Goal: Transaction & Acquisition: Purchase product/service

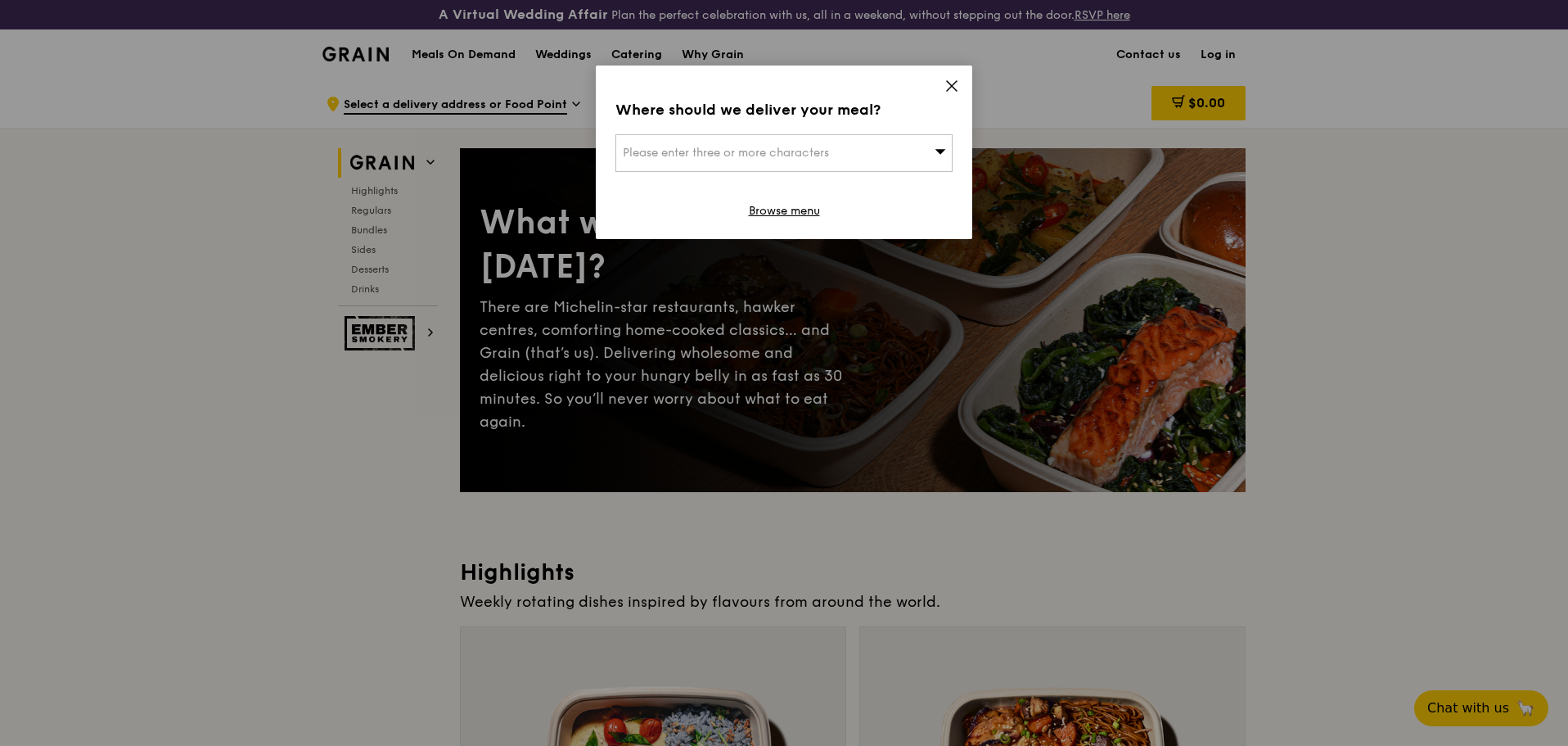
click at [917, 149] on div "Please enter three or more characters" at bounding box center [784, 153] width 337 height 38
click at [914, 143] on input "search" at bounding box center [784, 153] width 336 height 36
click at [949, 81] on icon at bounding box center [952, 86] width 15 height 15
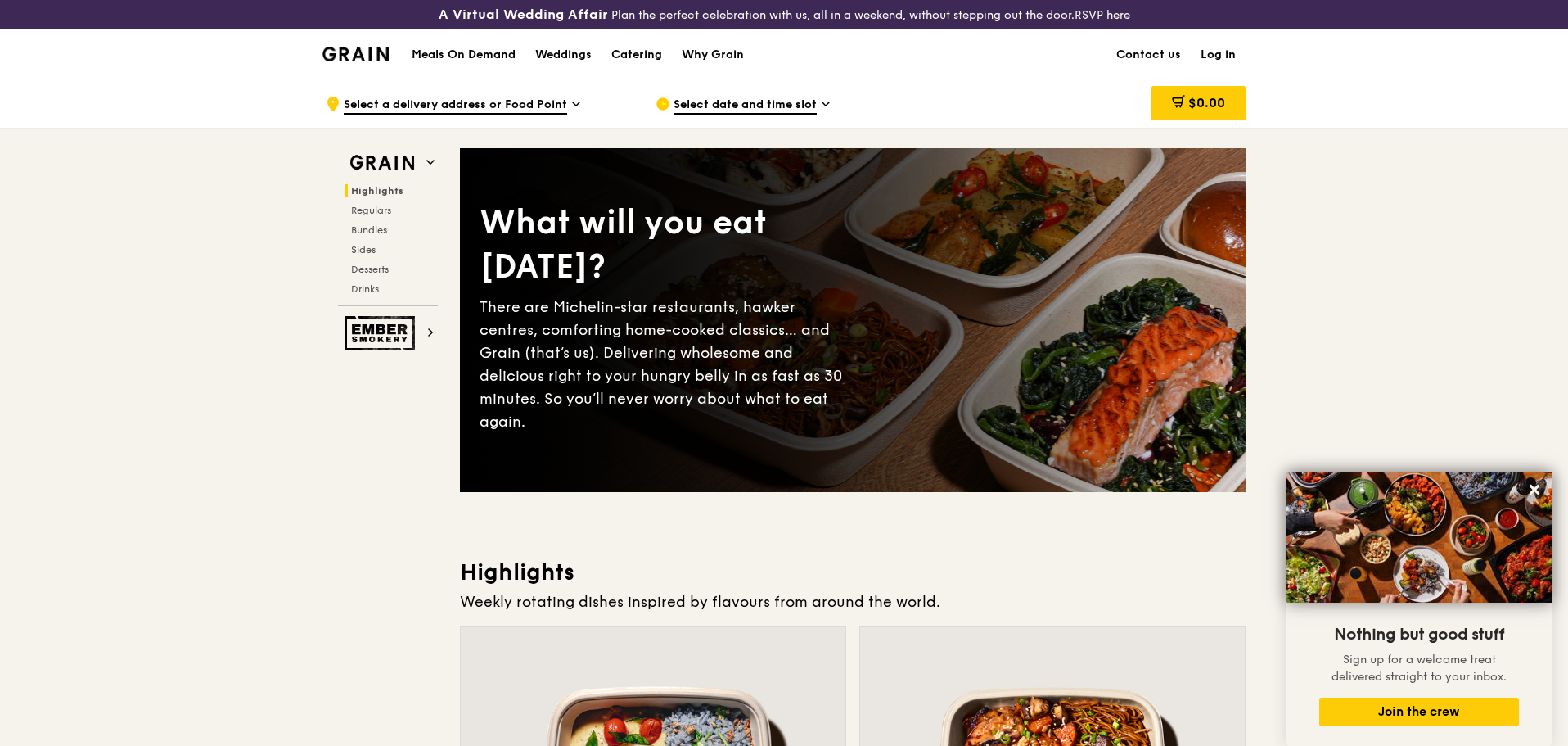
click at [365, 52] on img at bounding box center [355, 54] width 66 height 15
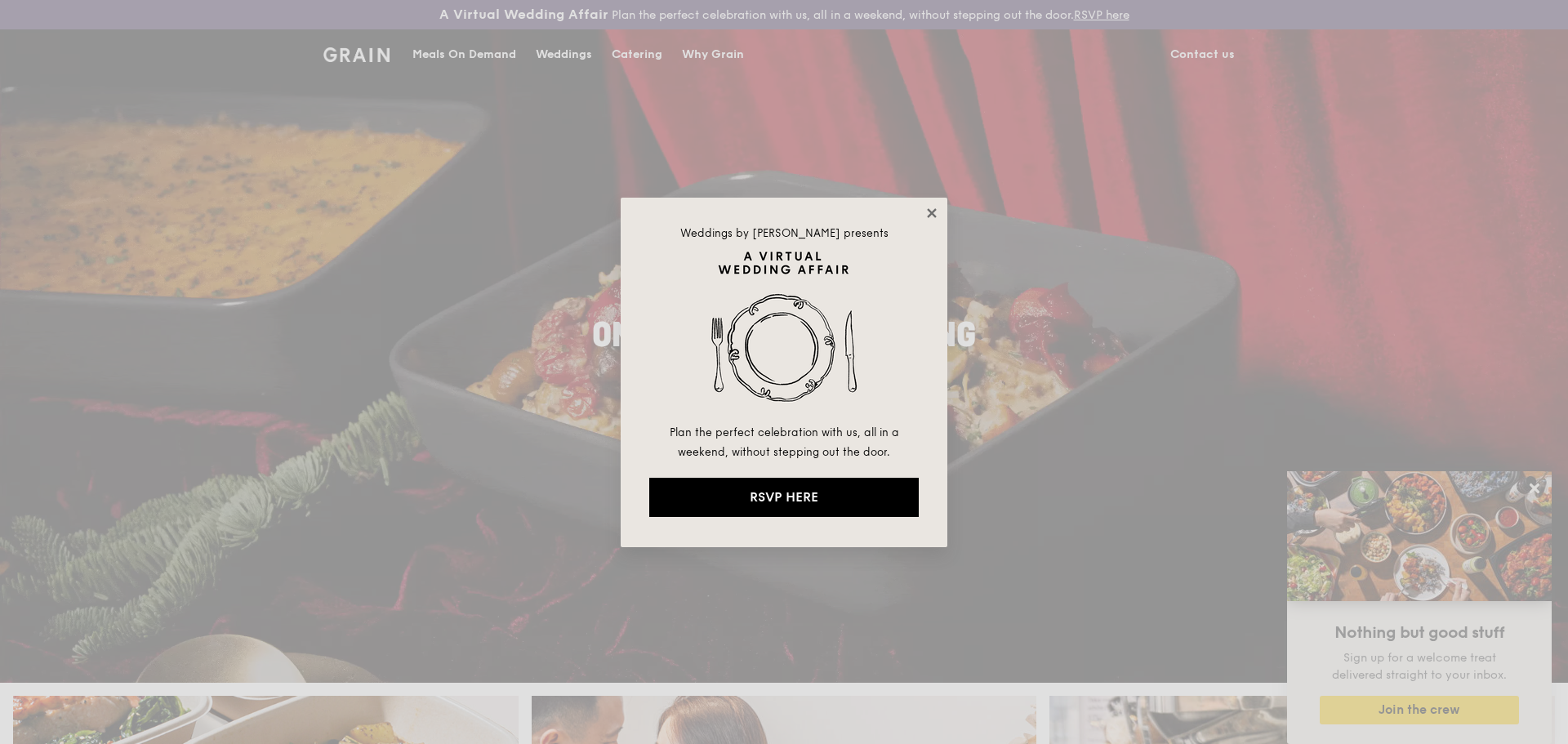
click at [933, 213] on icon at bounding box center [931, 212] width 9 height 9
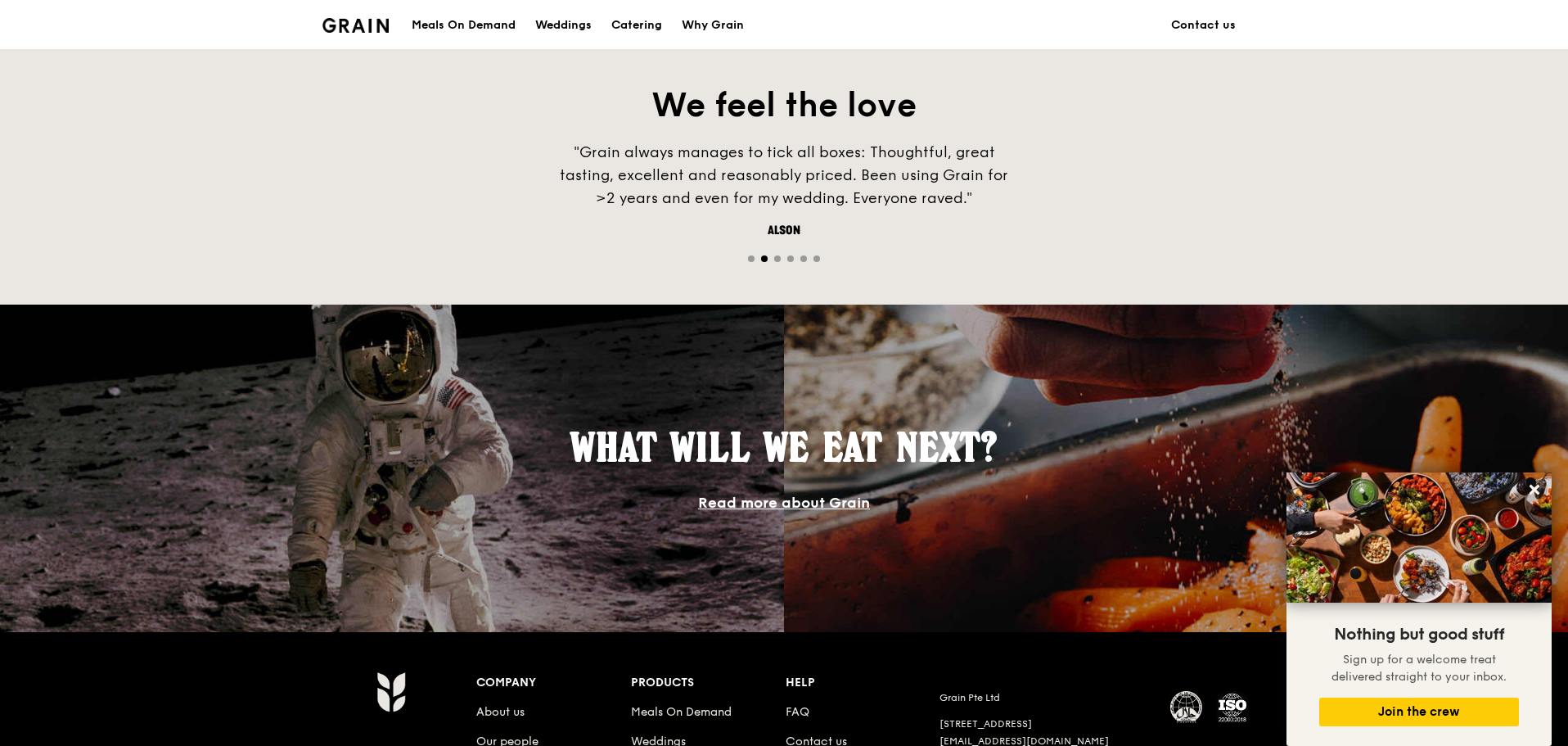
scroll to position [1352, 0]
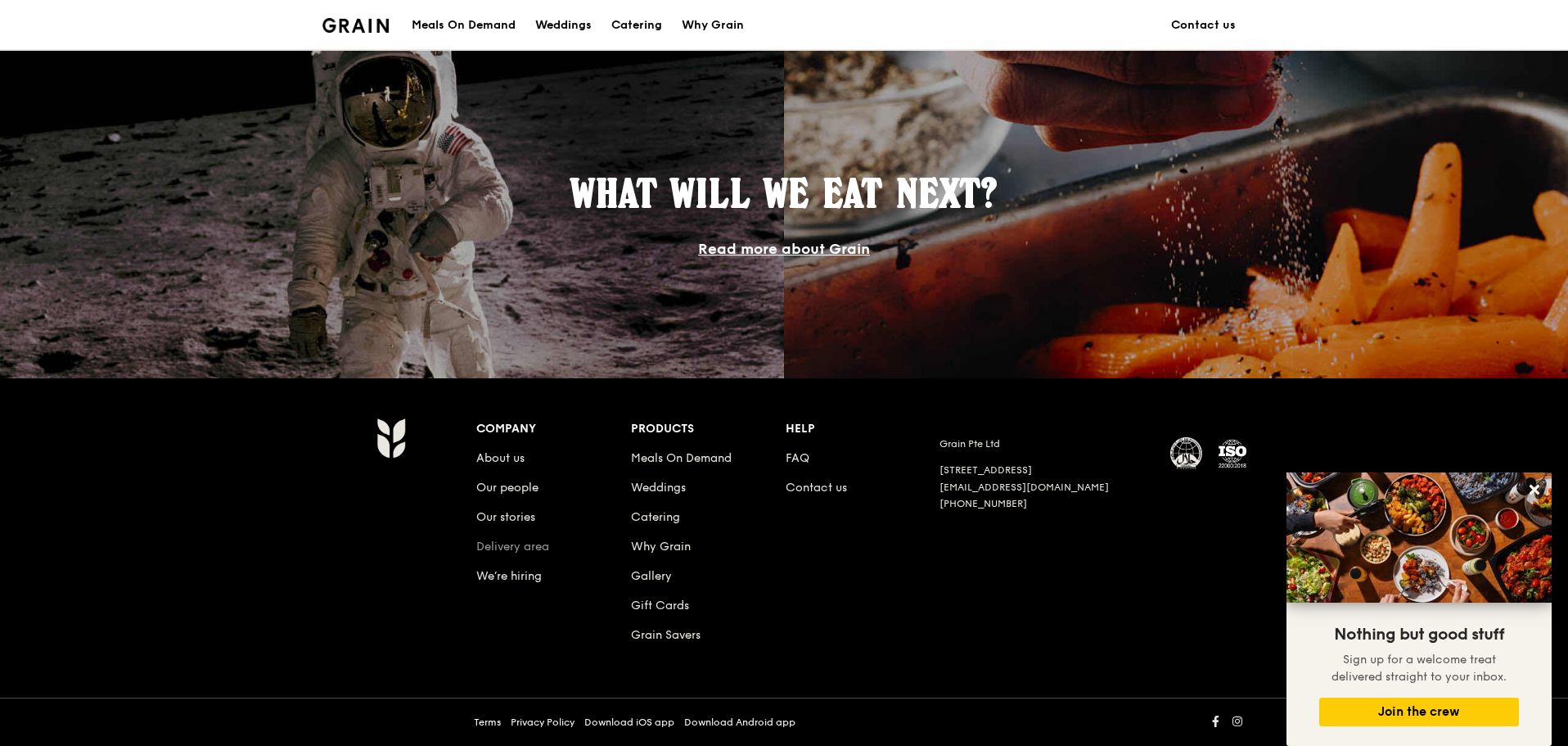
click at [536, 546] on link "Delivery area" at bounding box center [513, 546] width 73 height 14
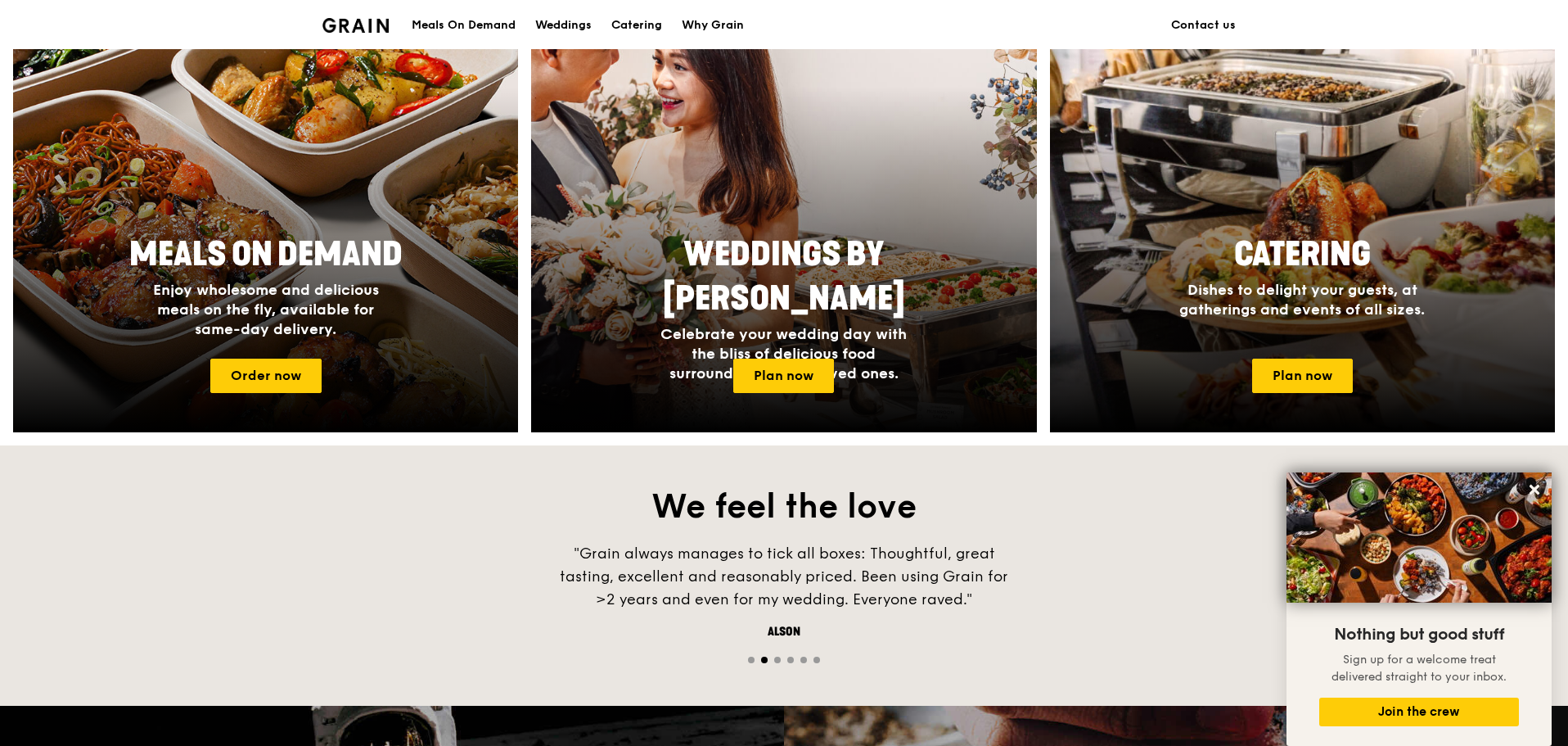
scroll to position [370, 0]
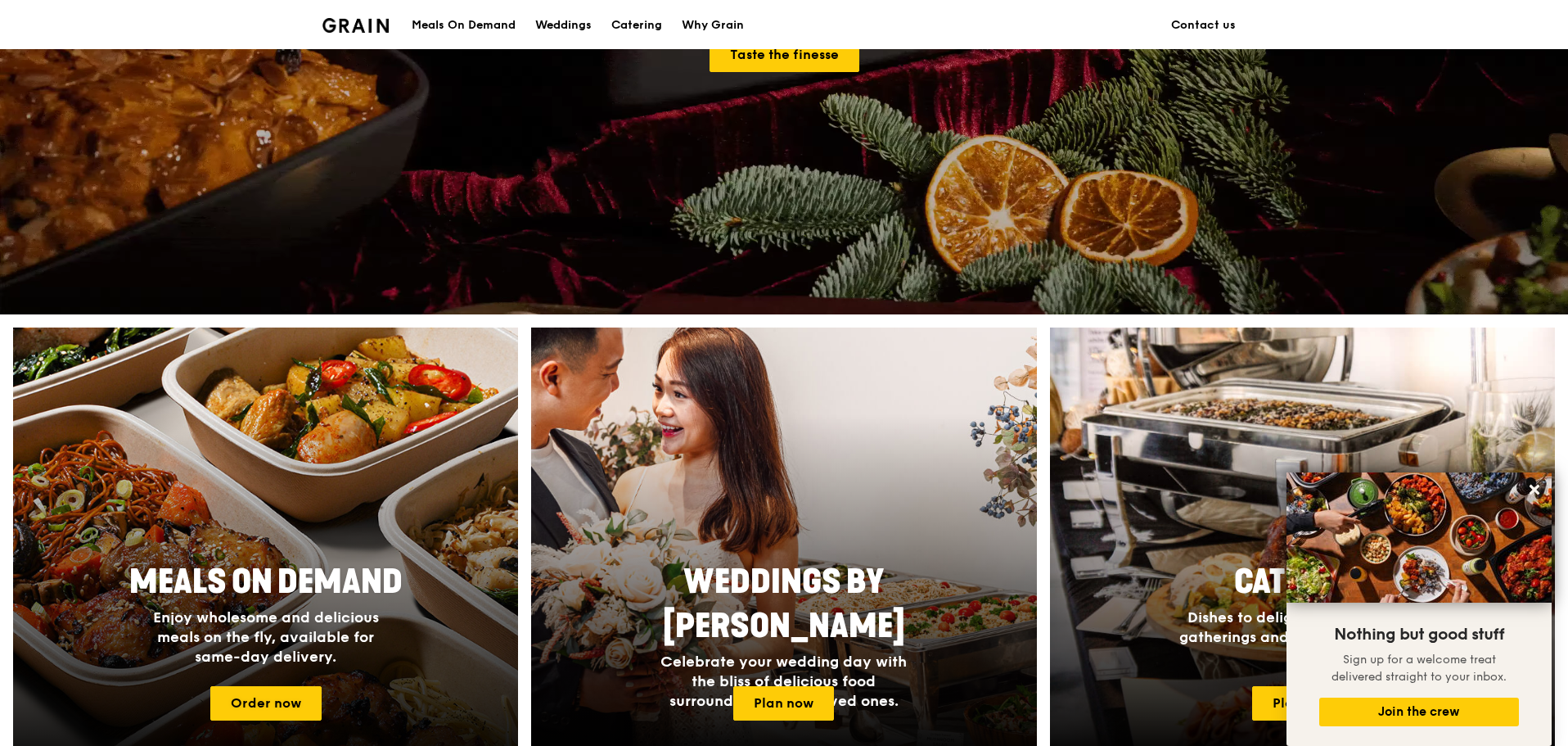
click at [331, 669] on div "Meals On Demand Enjoy wholesome and delicious meals on the fly, available for s…" at bounding box center [266, 613] width 327 height 120
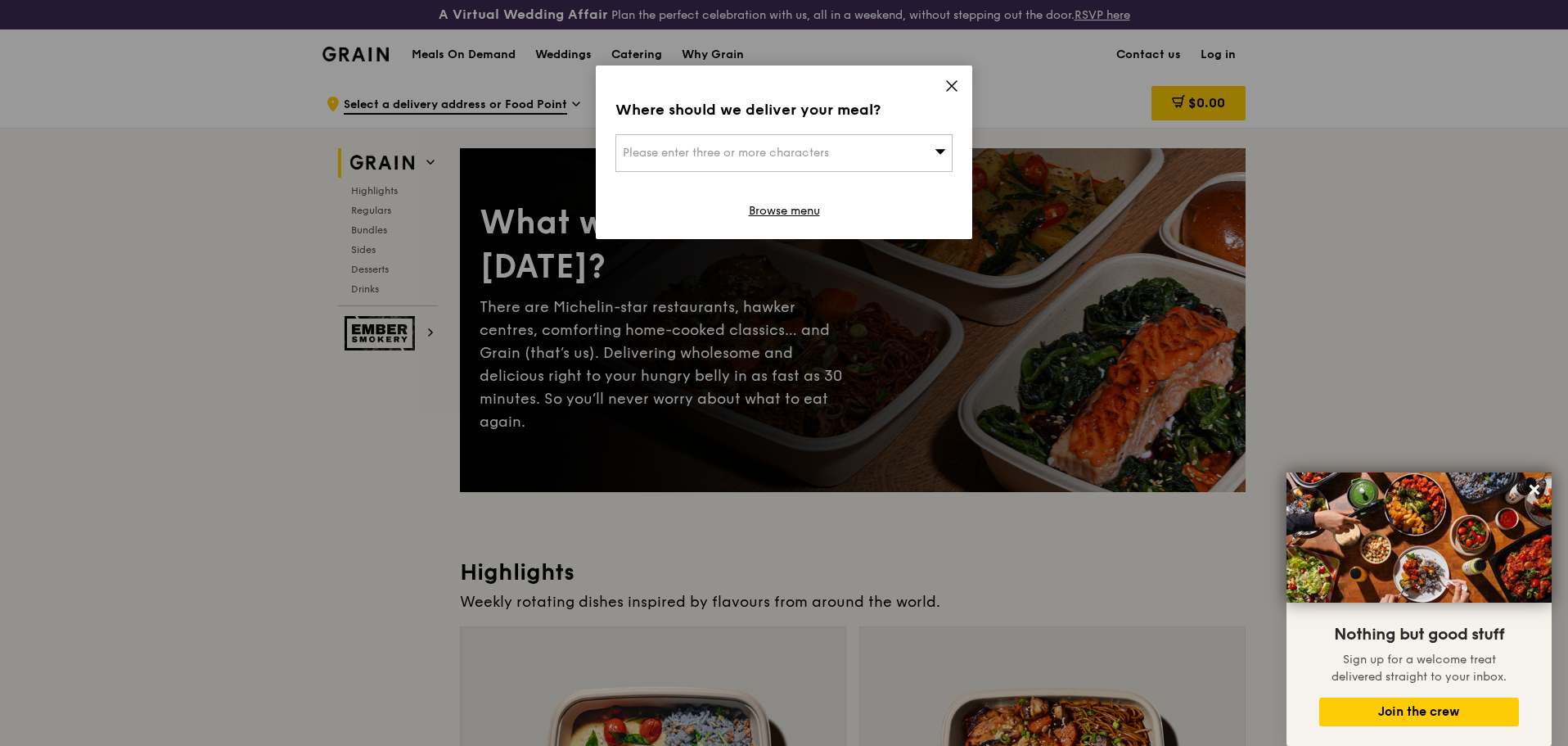
click at [896, 145] on div "Please enter three or more characters" at bounding box center [784, 153] width 337 height 38
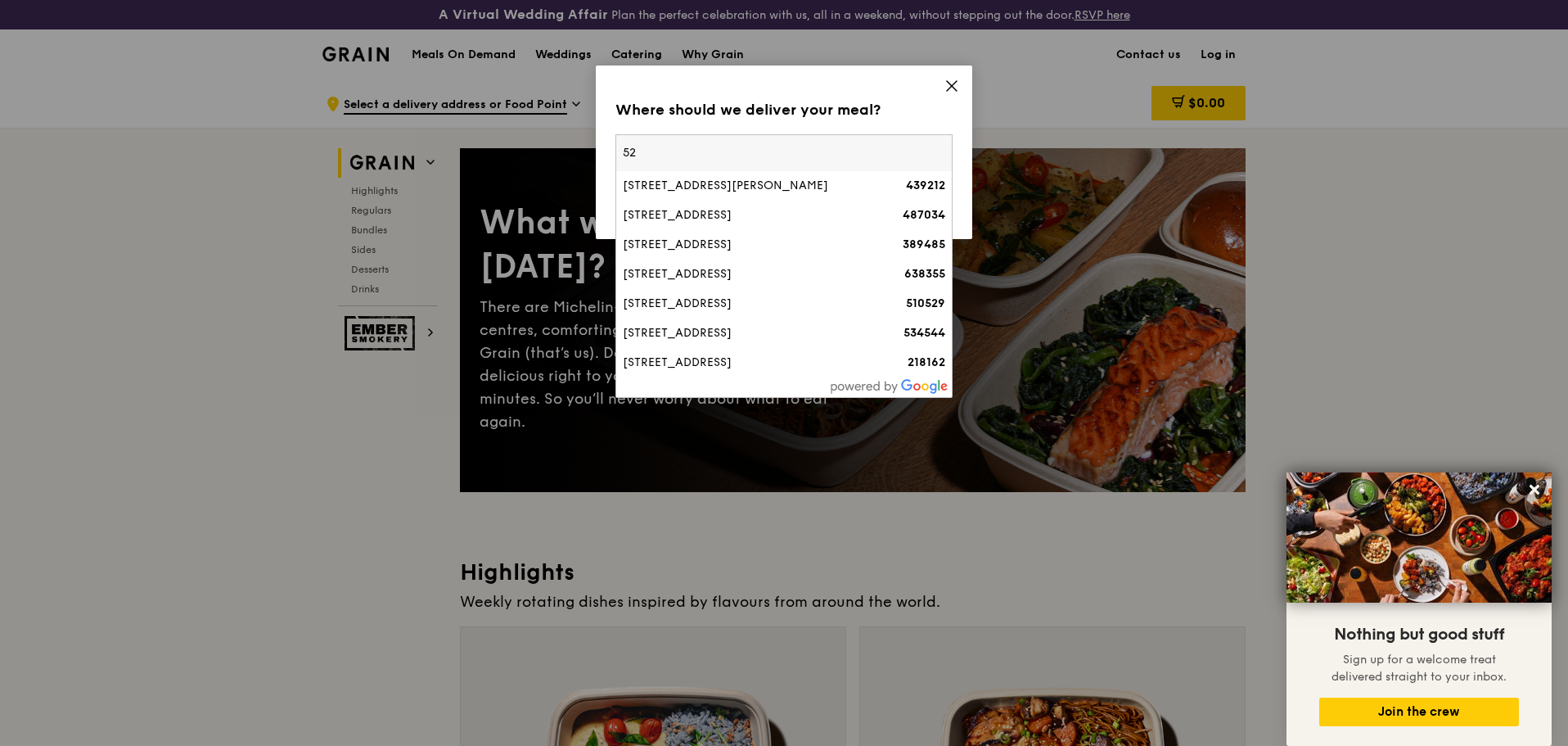
type input "5"
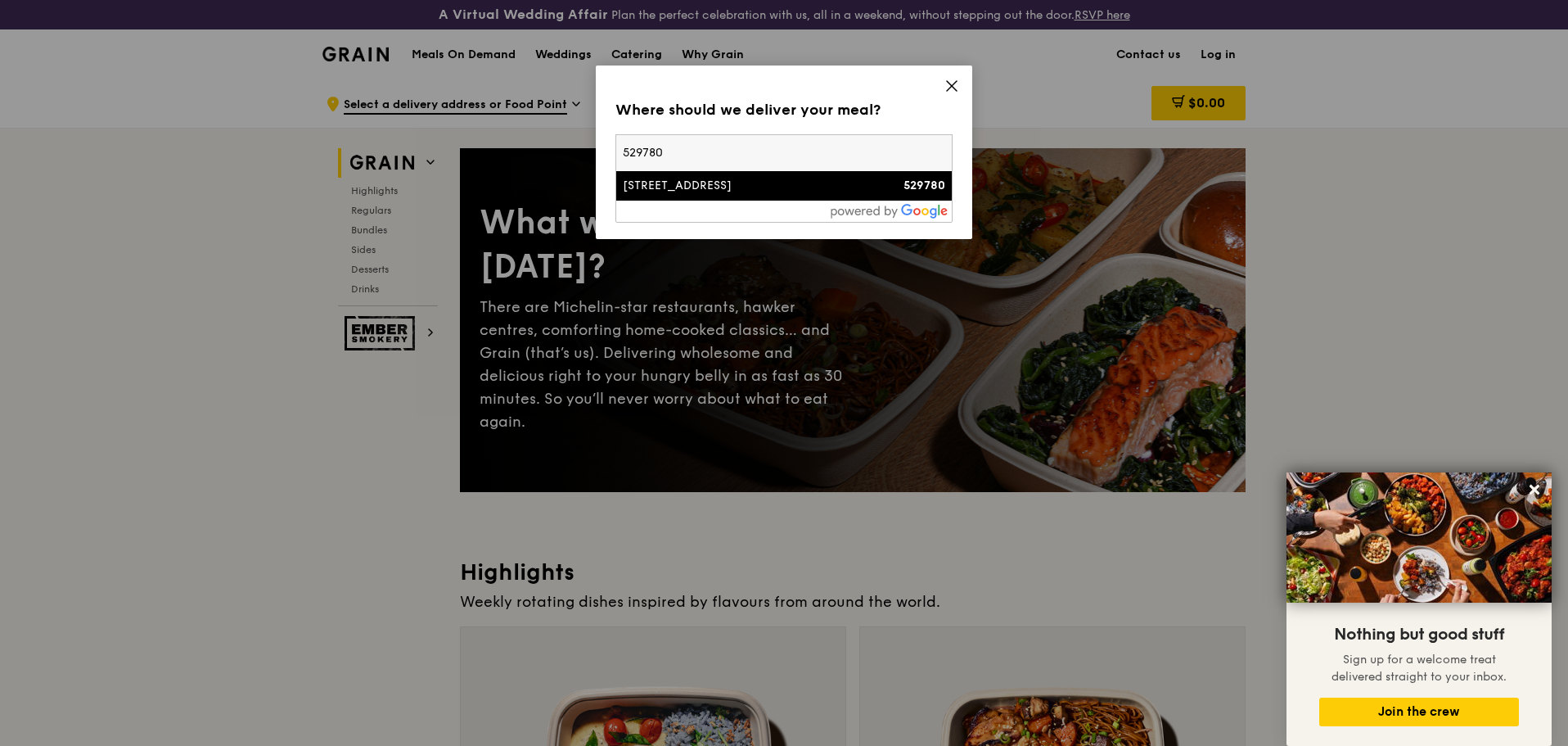
type input "529780"
click at [737, 181] on div "[STREET_ADDRESS]" at bounding box center [743, 185] width 242 height 16
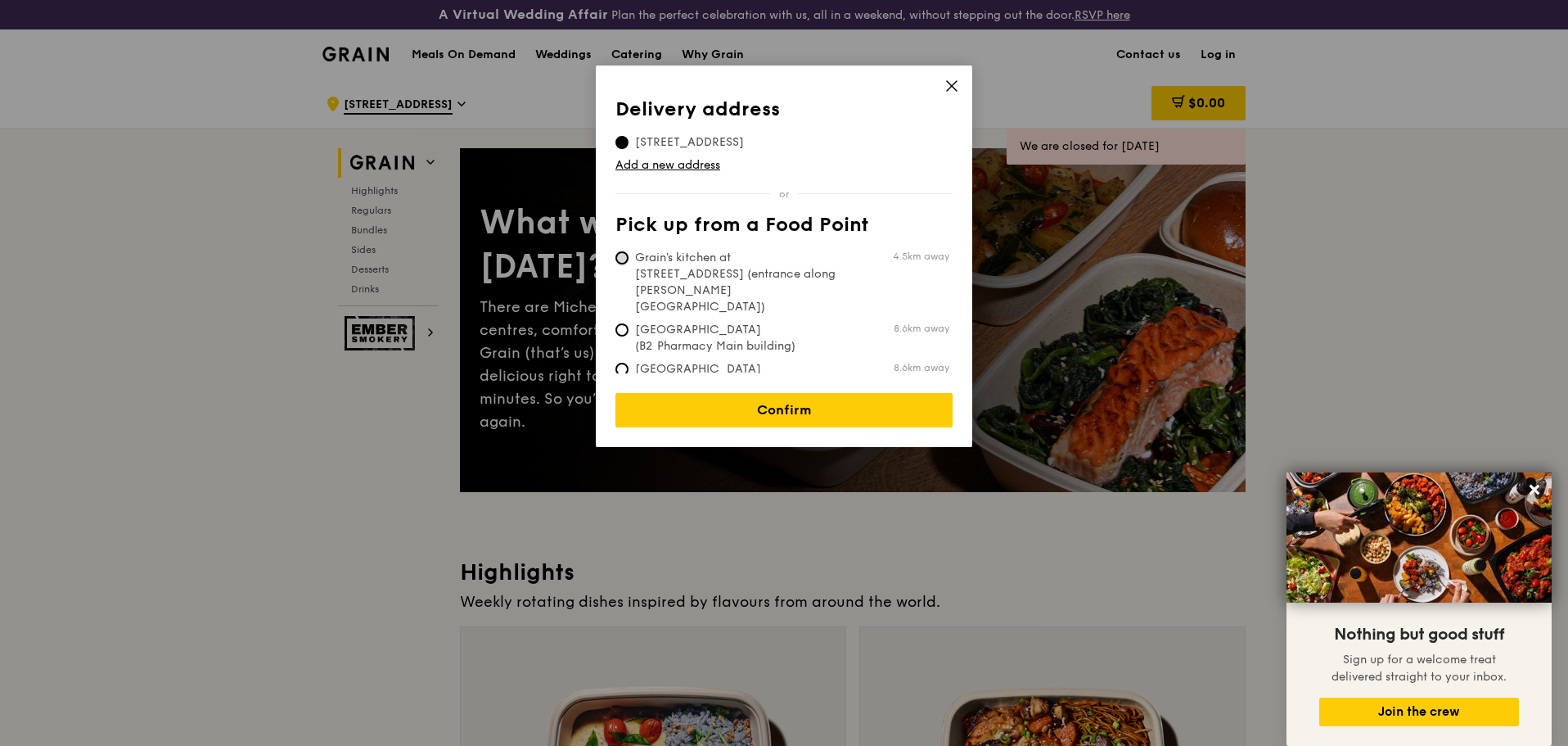
click at [624, 259] on input "Grain's kitchen at [STREET_ADDRESS] (entrance along [PERSON_NAME][GEOGRAPHIC_DA…" at bounding box center [622, 258] width 13 height 13
radio input "true"
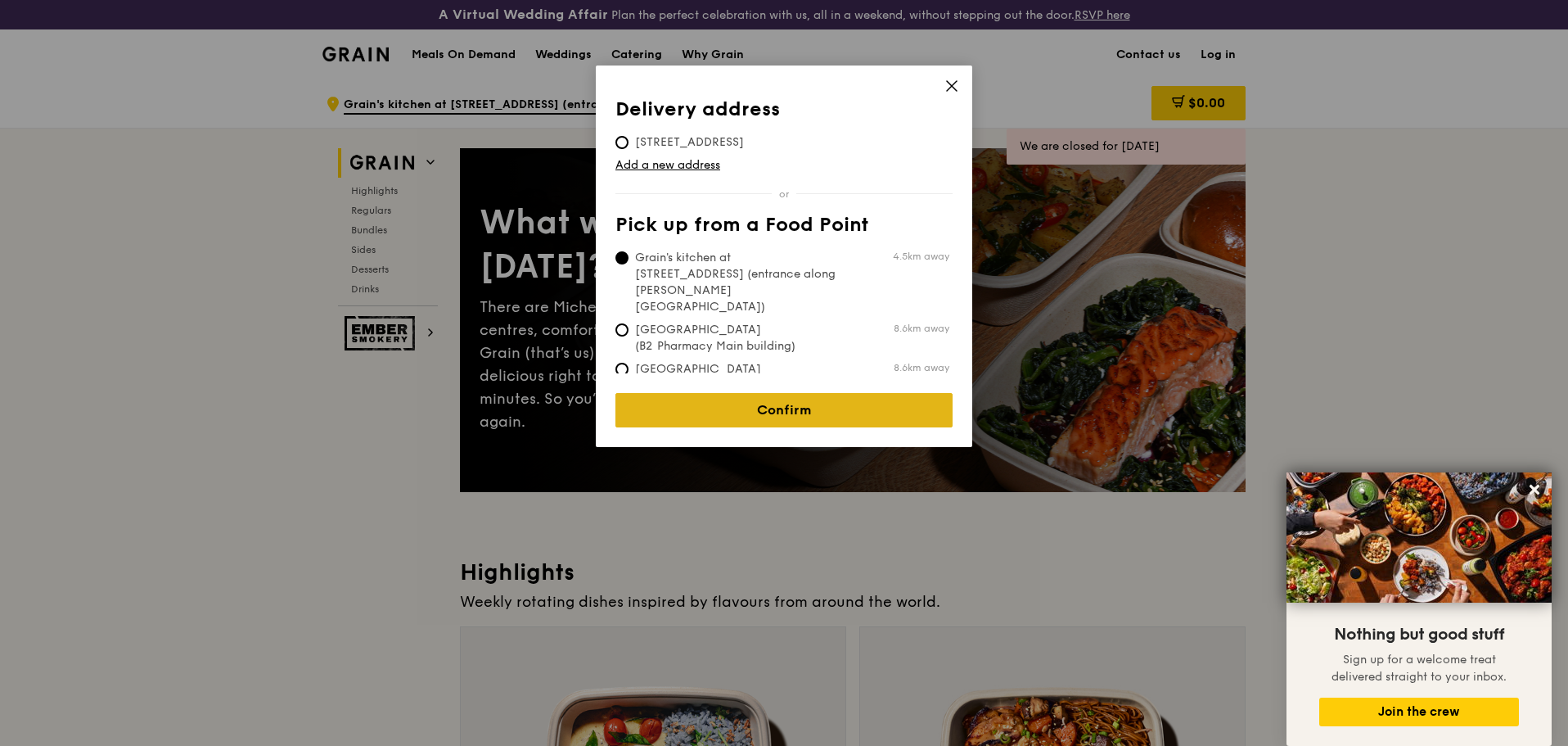
click at [725, 396] on link "Confirm" at bounding box center [784, 410] width 337 height 34
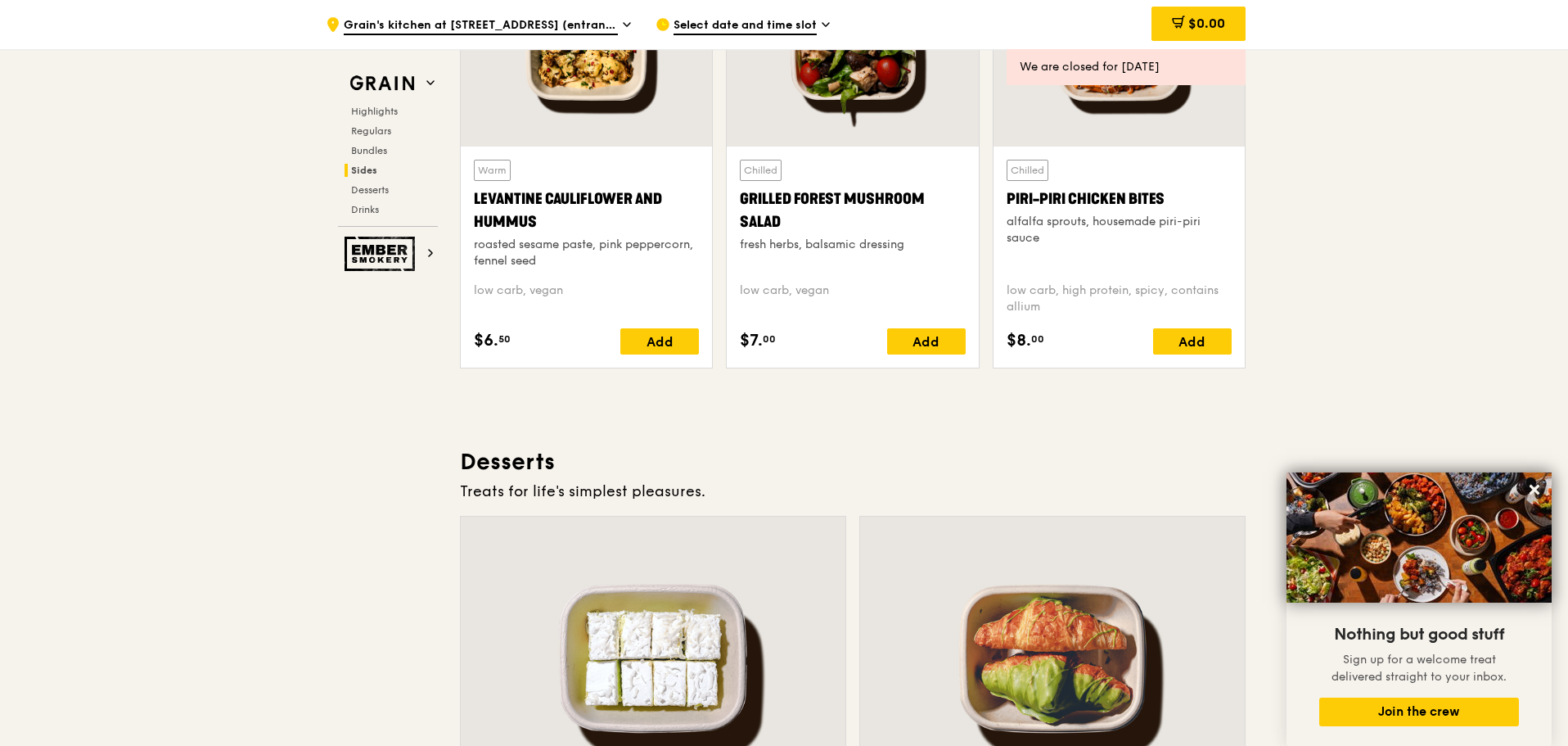
scroll to position [4503, 0]
